Goal: Contribute content: Add original content to the website for others to see

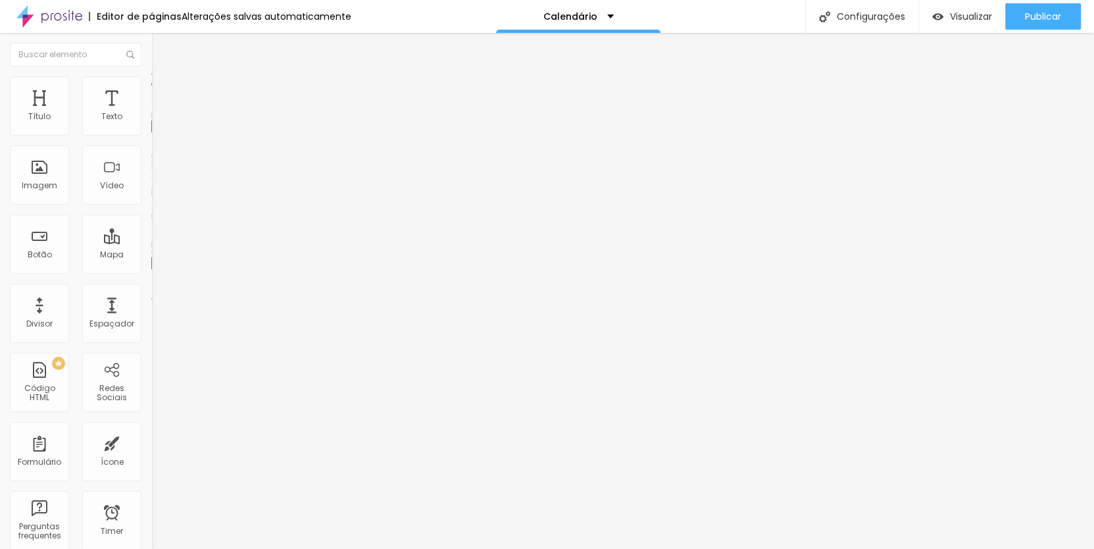
click at [151, 113] on span "Adicionar imagem" at bounding box center [193, 107] width 85 height 11
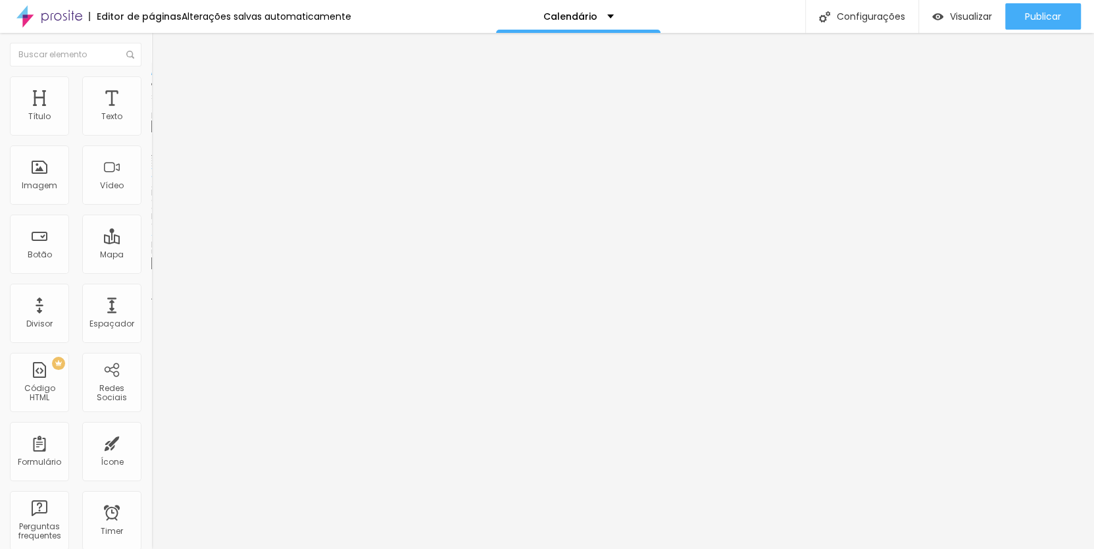
click at [161, 45] on img "button" at bounding box center [166, 48] width 11 height 11
click at [107, 113] on div "Texto" at bounding box center [111, 116] width 21 height 9
click at [102, 113] on div "Texto" at bounding box center [111, 116] width 21 height 9
click at [161, 49] on img "button" at bounding box center [166, 48] width 11 height 11
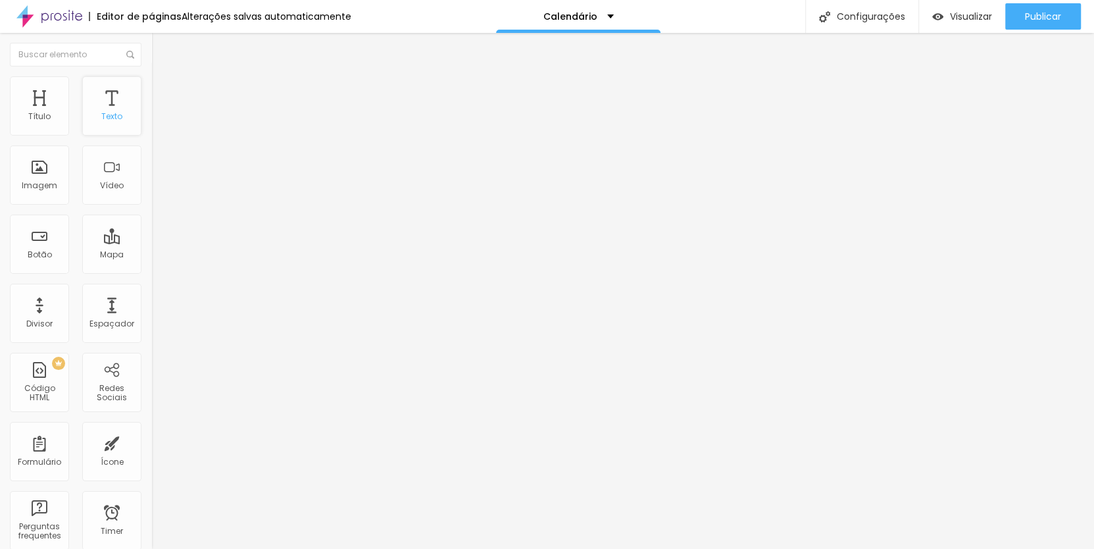
click at [114, 103] on div "Texto" at bounding box center [111, 105] width 59 height 59
drag, startPoint x: 64, startPoint y: 351, endPoint x: -20, endPoint y: 353, distance: 83.6
click at [0, 353] on html "Editor de páginas Alterações [PERSON_NAME] automaticamente Calendário Configura…" at bounding box center [547, 274] width 1094 height 549
paste input "[DOMAIN_NAME][URL]"
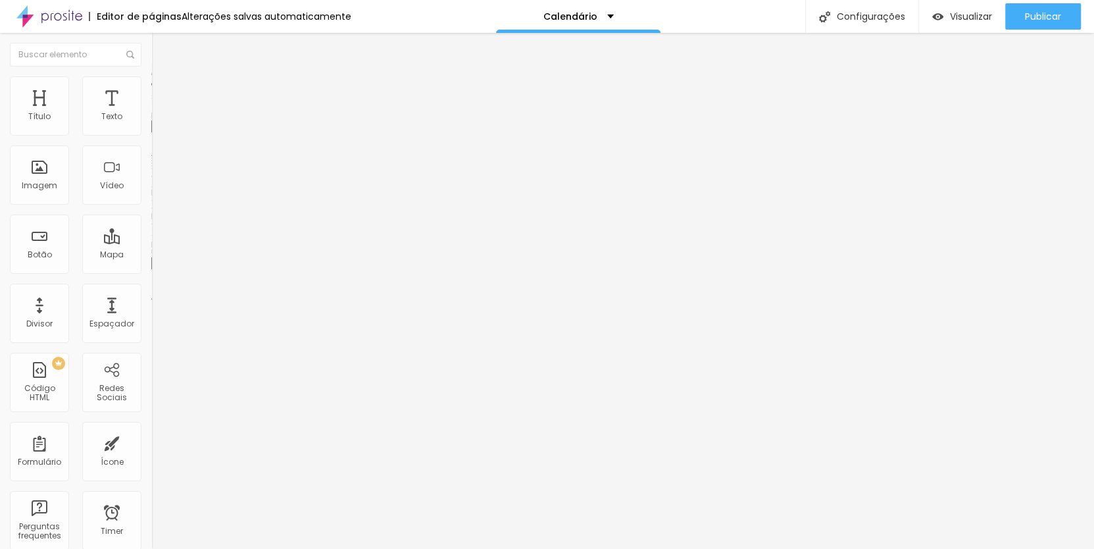
type input "[URL][DOMAIN_NAME]"
click at [151, 415] on div "Editar Imagem Conteúdo Estilo Avançado Trocar imagem Descrição da imagem (Alt) …" at bounding box center [226, 291] width 151 height 516
click at [151, 113] on span "Trocar imagem" at bounding box center [187, 107] width 72 height 11
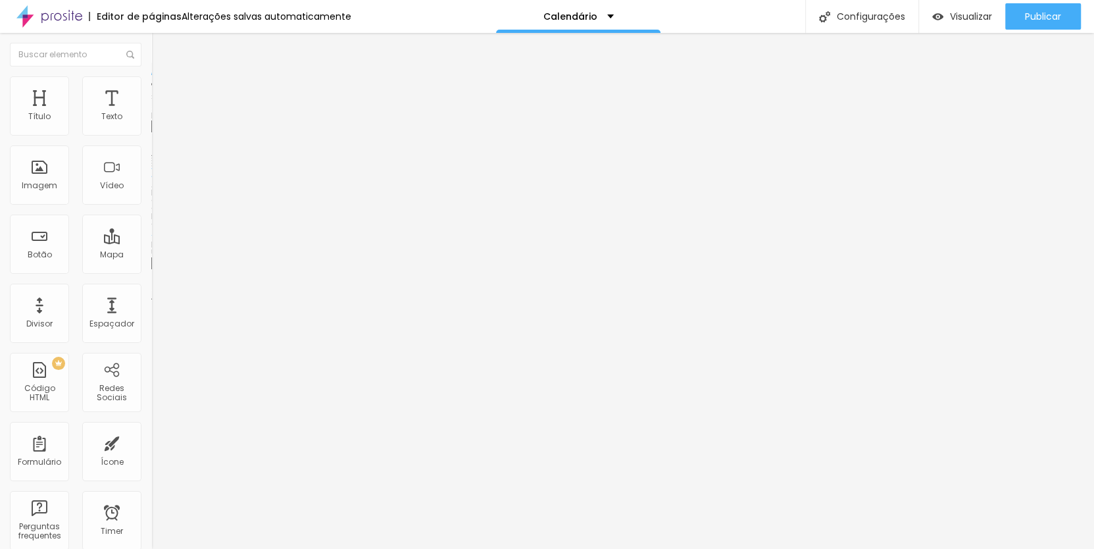
click at [161, 44] on img "button" at bounding box center [166, 48] width 11 height 11
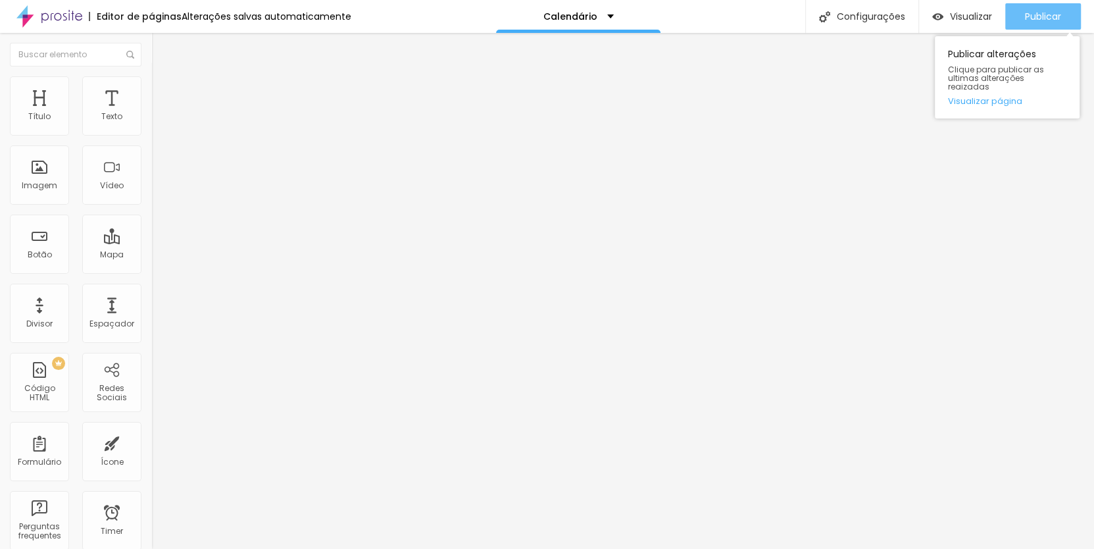
click at [1054, 20] on span "Publicar" at bounding box center [1043, 16] width 36 height 11
